Goal: Information Seeking & Learning: Learn about a topic

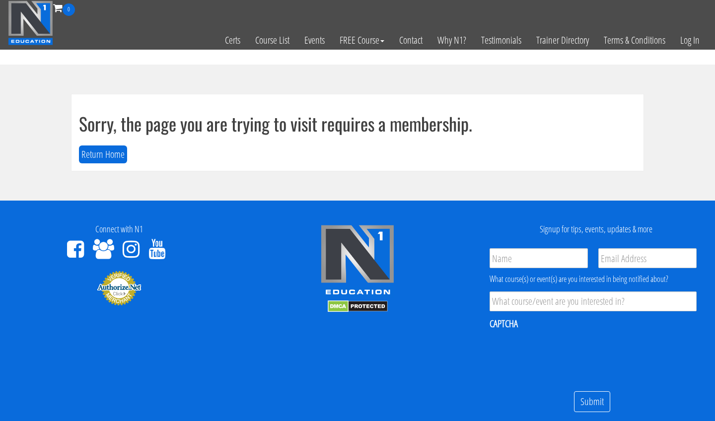
scroll to position [73, 0]
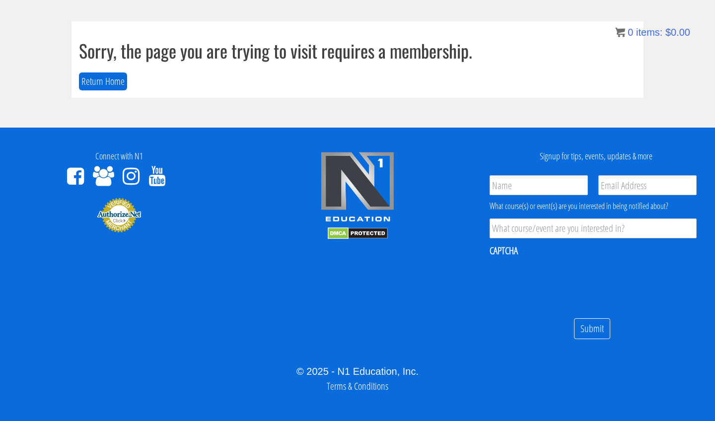
click at [521, 58] on h1 "Sorry, the page you are trying to visit requires a membership." at bounding box center [357, 51] width 557 height 20
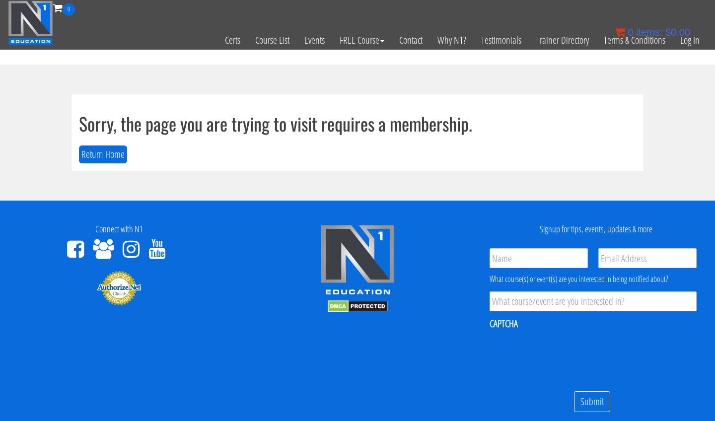
scroll to position [0, 0]
click at [684, 48] on link "Log In" at bounding box center [690, 40] width 34 height 49
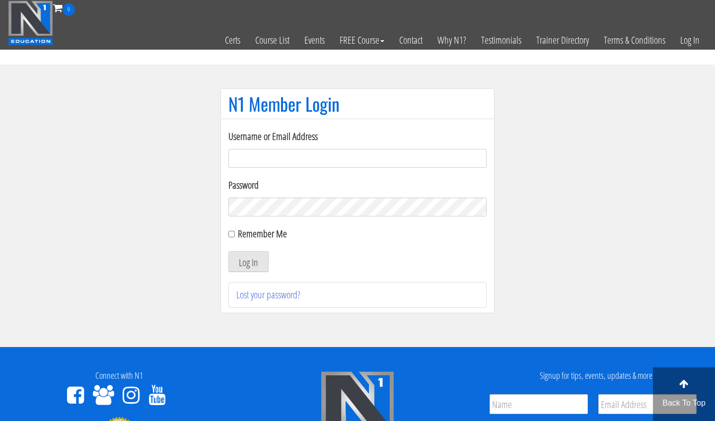
type input "[EMAIL_ADDRESS][DOMAIN_NAME]"
click at [248, 262] on button "Log In" at bounding box center [248, 261] width 40 height 21
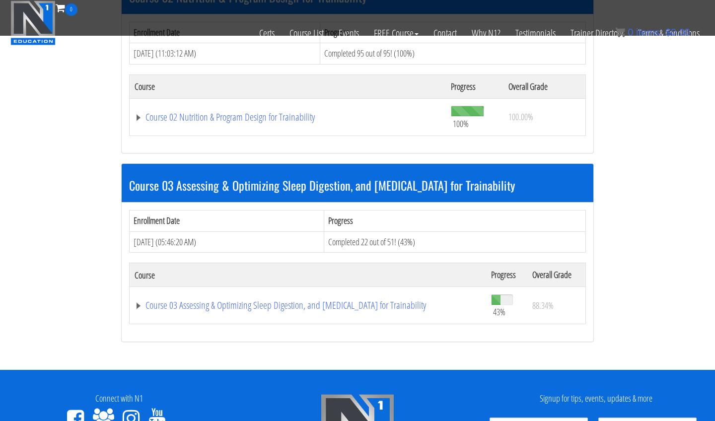
scroll to position [522, 0]
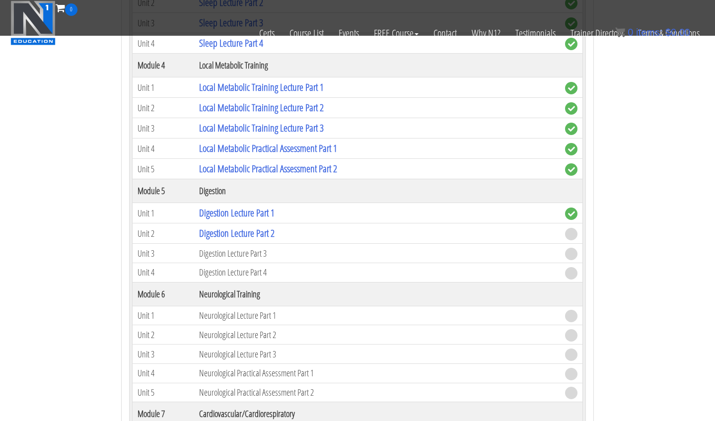
scroll to position [1216, 0]
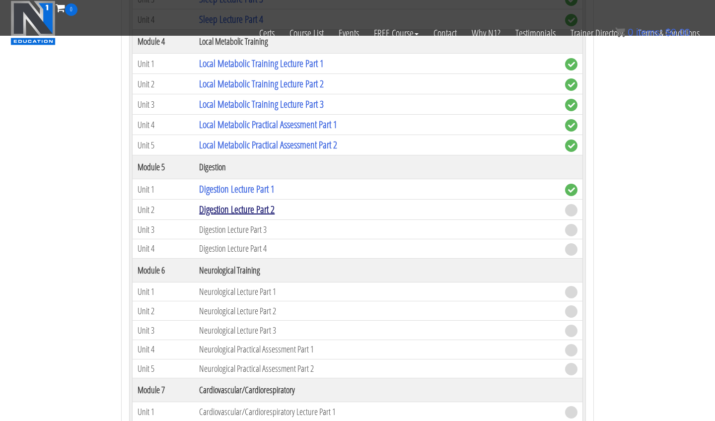
click at [270, 207] on link "Digestion Lecture Part 2" at bounding box center [236, 209] width 75 height 13
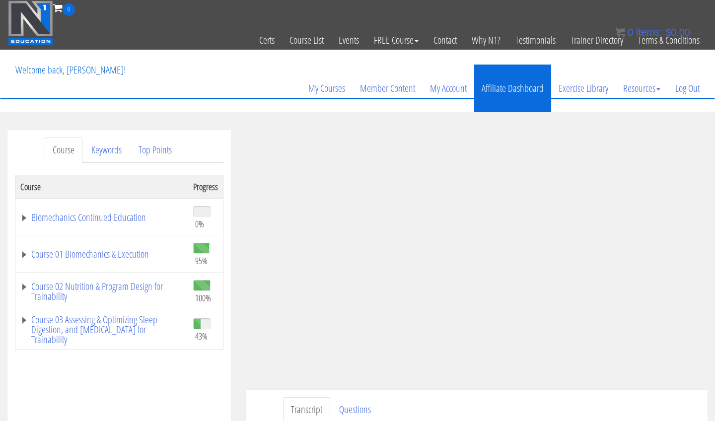
click at [493, 89] on link "Affiliate Dashboard" at bounding box center [512, 89] width 77 height 48
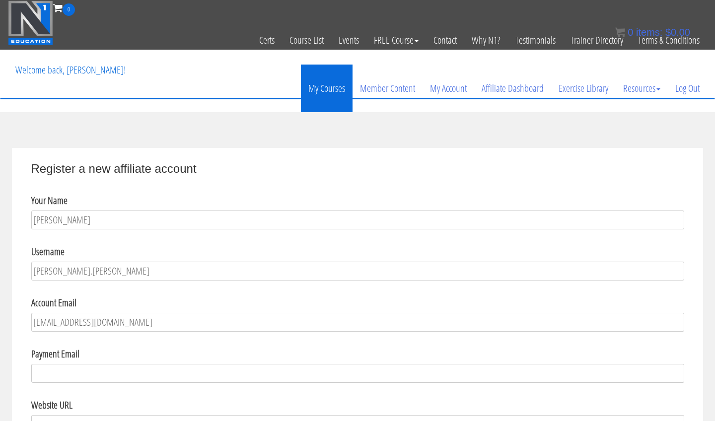
click at [326, 94] on link "My Courses" at bounding box center [327, 89] width 52 height 48
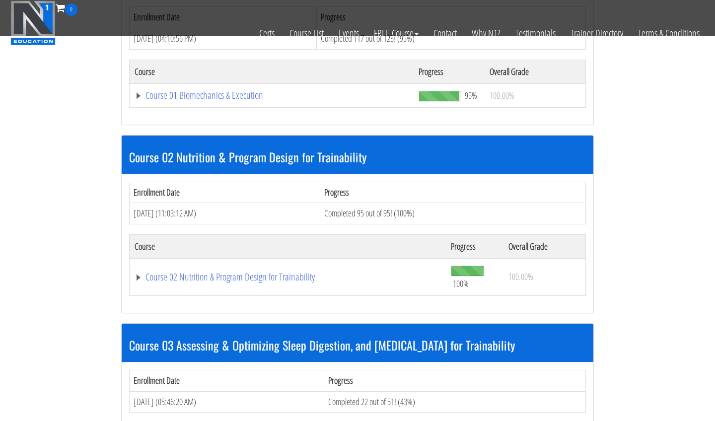
scroll to position [482, 0]
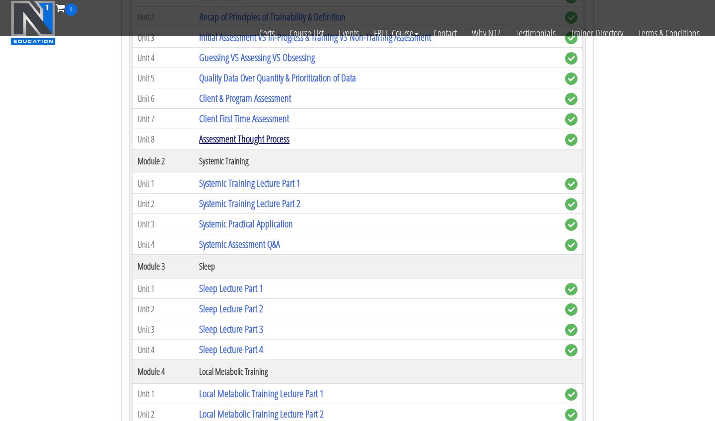
scroll to position [1141, 0]
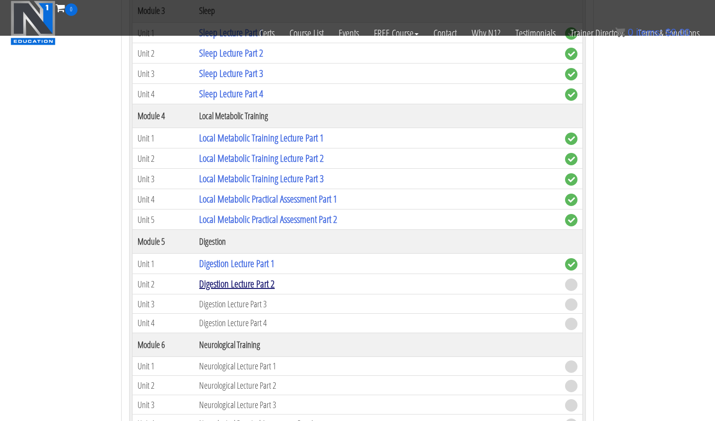
click at [265, 281] on link "Digestion Lecture Part 2" at bounding box center [236, 283] width 75 height 13
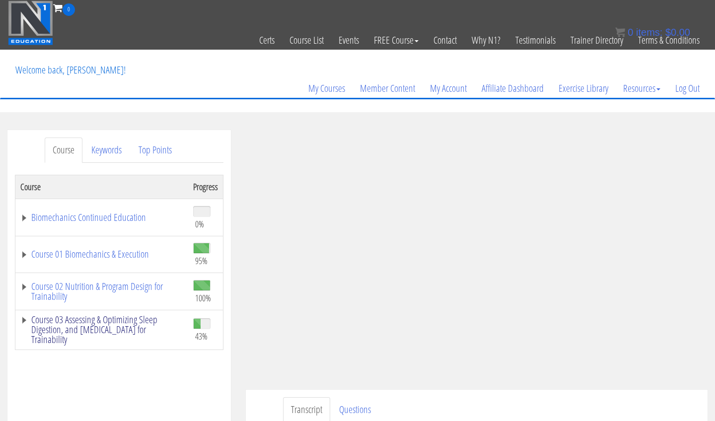
click at [160, 321] on link "Course 03 Assessing & Optimizing Sleep Digestion, and [MEDICAL_DATA] for Traina…" at bounding box center [101, 330] width 163 height 30
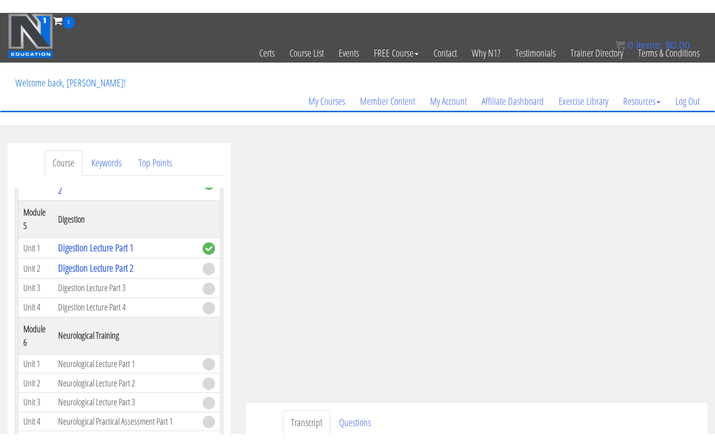
scroll to position [796, 0]
